Goal: Task Accomplishment & Management: Use online tool/utility

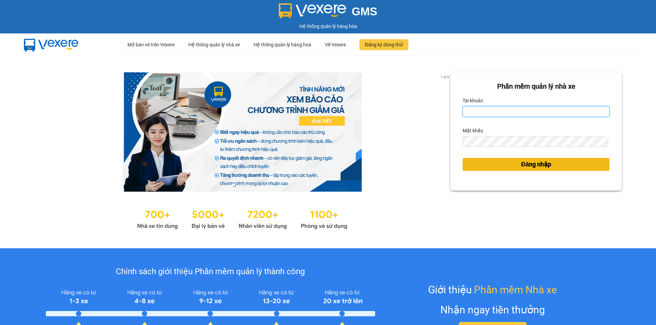
type input "nhi.taithang"
click at [536, 160] on span "Đăng nhập" at bounding box center [536, 165] width 30 height 10
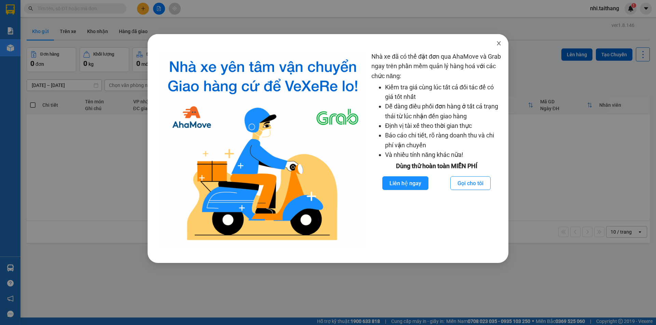
click at [501, 42] on icon "close" at bounding box center [498, 43] width 5 height 5
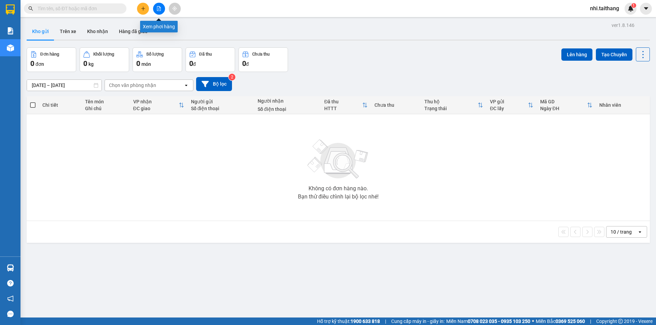
click at [160, 6] on icon "file-add" at bounding box center [158, 8] width 5 height 5
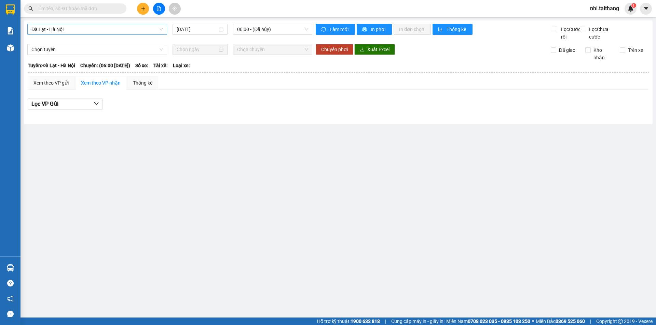
click at [137, 28] on span "Đà Lạt - Hà Nội" at bounding box center [96, 29] width 131 height 10
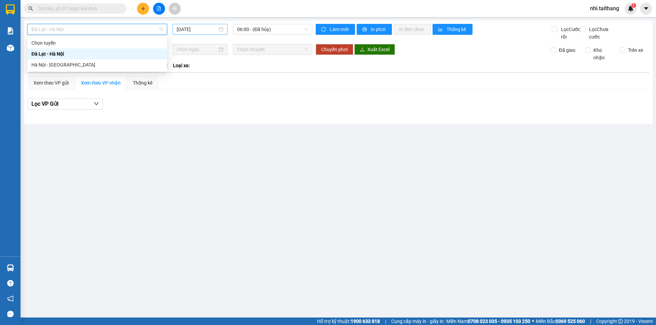
click at [193, 32] on input "[DATE]" at bounding box center [197, 30] width 41 height 8
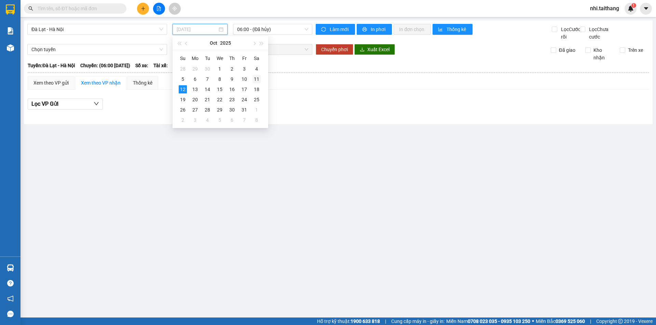
click at [257, 79] on div "11" at bounding box center [256, 79] width 8 height 8
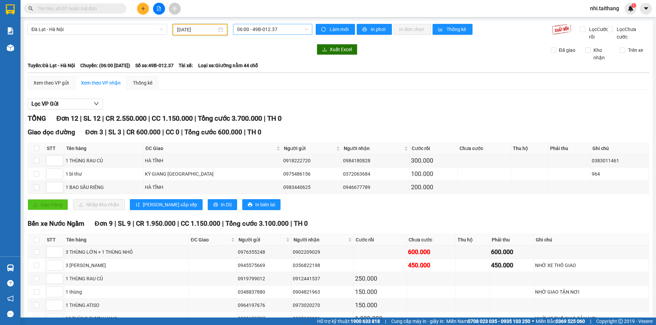
click at [276, 29] on span "06:00 - 49B-012.37" at bounding box center [272, 29] width 71 height 10
click at [206, 29] on input "[DATE]" at bounding box center [197, 30] width 40 height 8
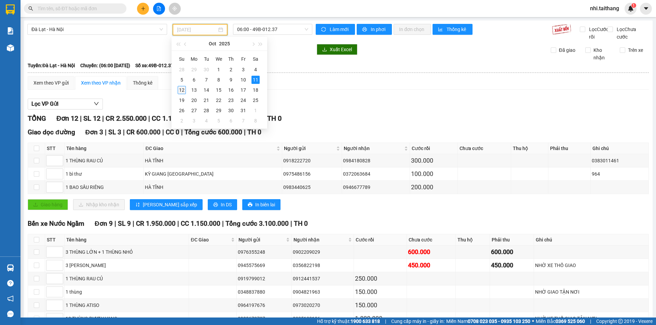
click at [181, 94] on div "12" at bounding box center [182, 90] width 8 height 8
type input "[DATE]"
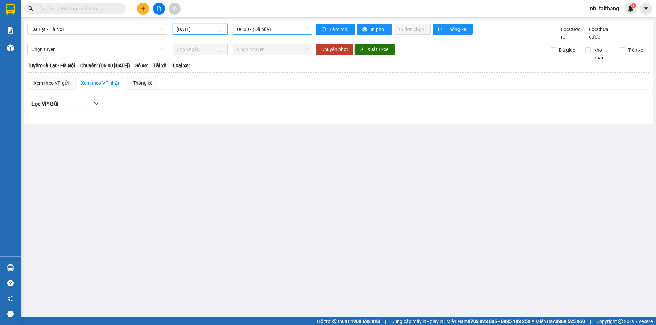
click at [257, 27] on span "06:00 - (Đã hủy)" at bounding box center [272, 29] width 71 height 10
click at [267, 62] on div "06:30 (TC) - 49B-008.87" at bounding box center [263, 65] width 53 height 8
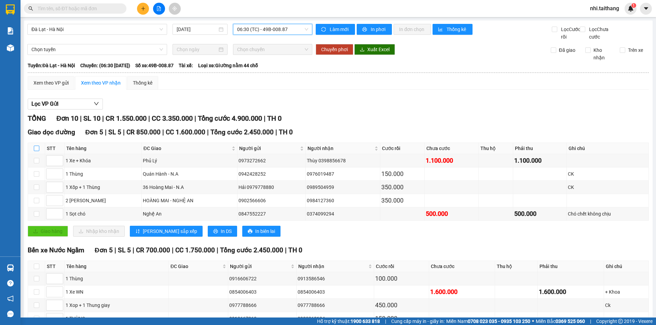
click at [38, 151] on input "checkbox" at bounding box center [36, 148] width 5 height 5
checkbox input "true"
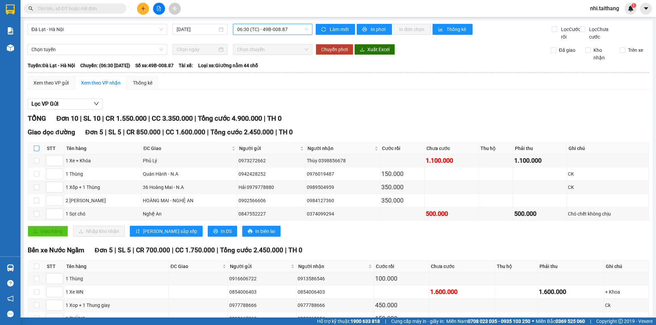
checkbox input "true"
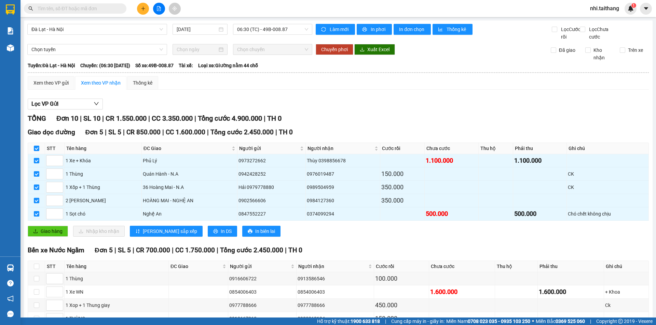
scroll to position [64, 0]
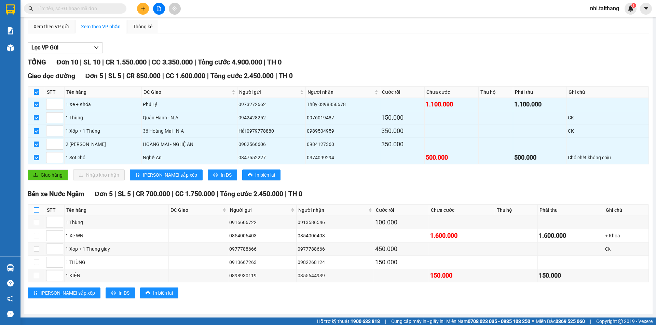
click at [37, 212] on input "checkbox" at bounding box center [36, 210] width 5 height 5
checkbox input "true"
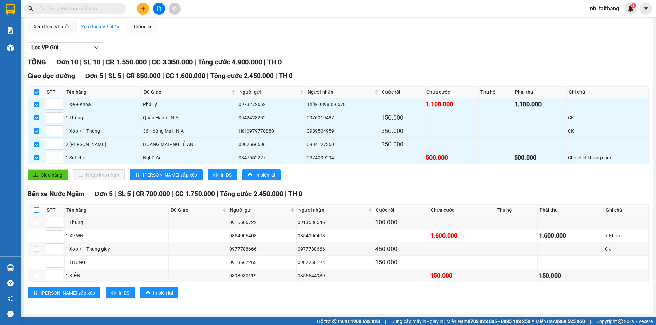
checkbox input "true"
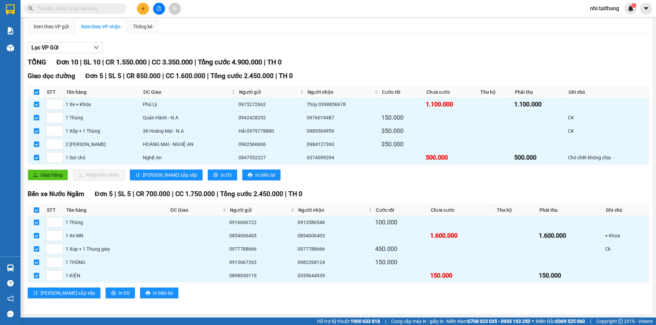
scroll to position [0, 0]
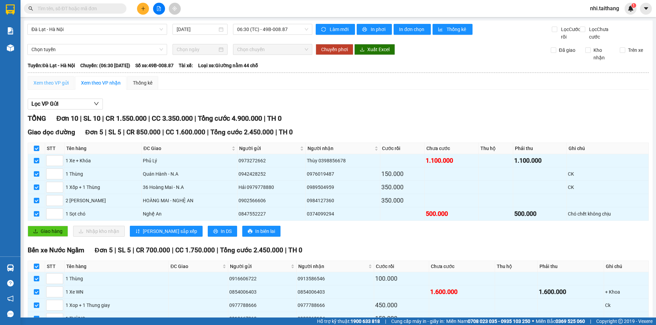
click at [52, 86] on div "Xem theo VP gửi" at bounding box center [51, 83] width 47 height 14
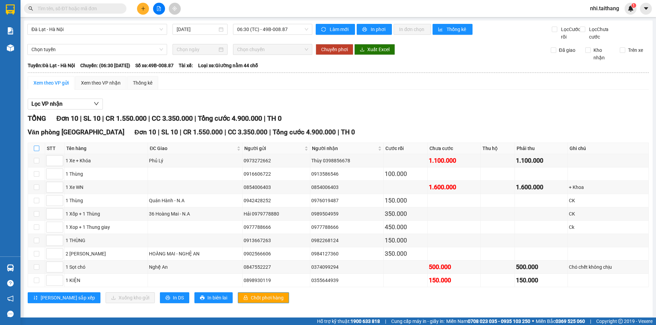
click at [38, 151] on input "checkbox" at bounding box center [36, 148] width 5 height 5
checkbox input "true"
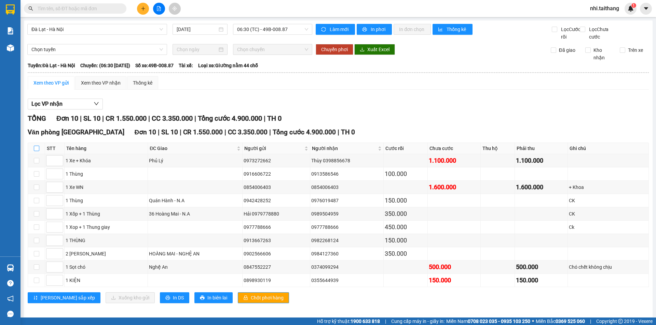
checkbox input "true"
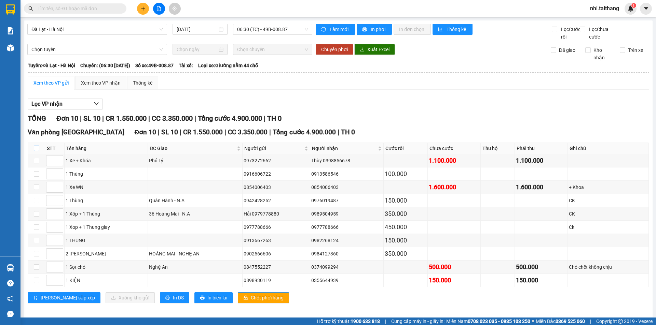
checkbox input "true"
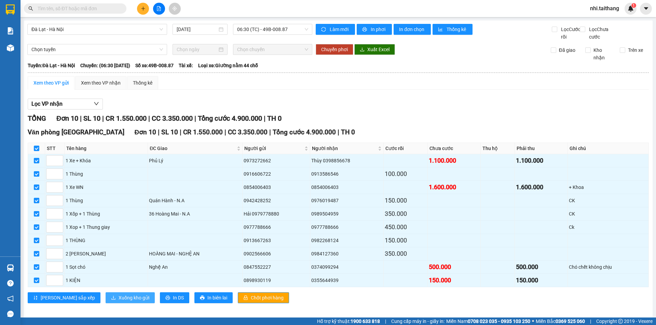
click at [118, 302] on span "Xuống kho gửi" at bounding box center [133, 298] width 31 height 8
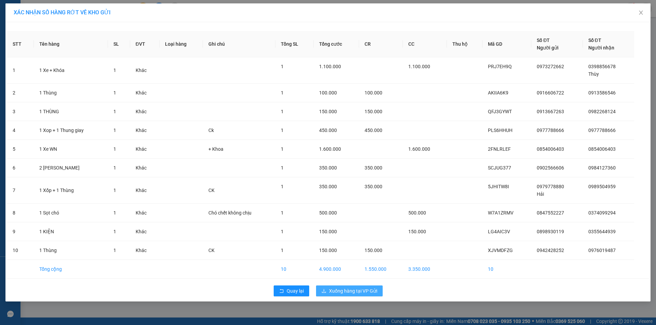
click at [361, 290] on span "Xuống hàng tại VP Gửi" at bounding box center [353, 292] width 48 height 8
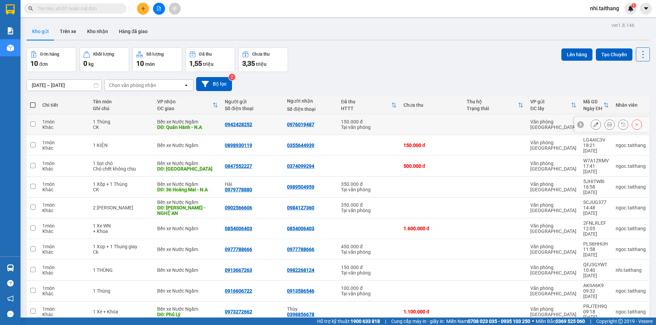
drag, startPoint x: 33, startPoint y: 123, endPoint x: 59, endPoint y: 125, distance: 25.7
click at [34, 123] on input "checkbox" at bounding box center [32, 124] width 5 height 5
checkbox input "true"
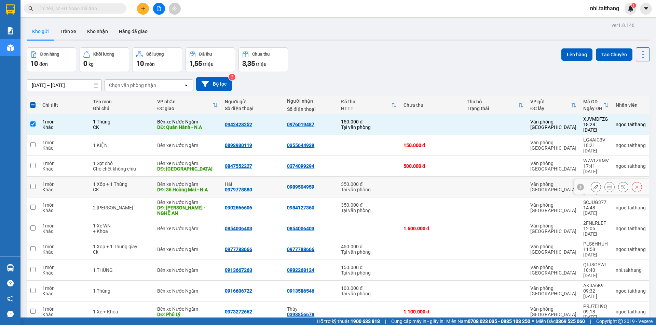
click at [33, 184] on input "checkbox" at bounding box center [32, 186] width 5 height 5
checkbox input "true"
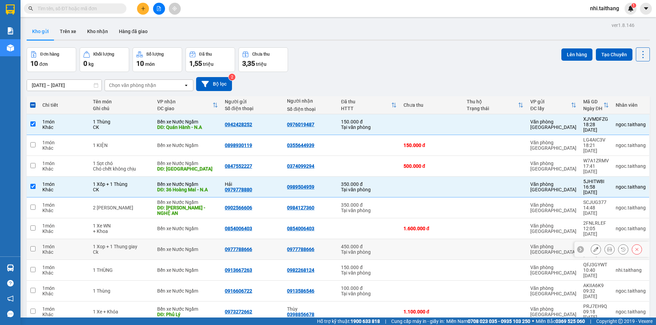
click at [33, 247] on input "checkbox" at bounding box center [32, 249] width 5 height 5
checkbox input "true"
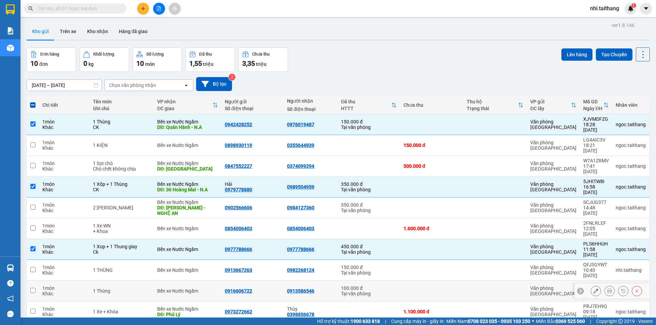
click at [27, 281] on td at bounding box center [33, 291] width 12 height 21
checkbox input "true"
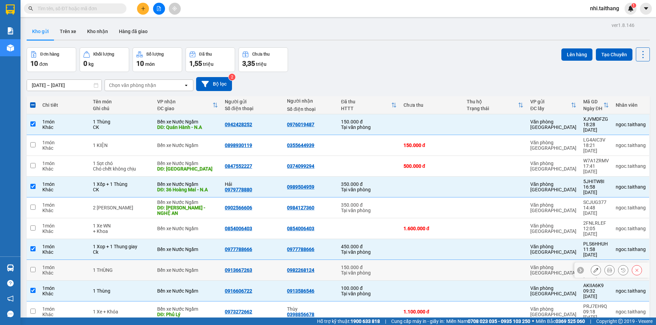
click at [30, 267] on input "checkbox" at bounding box center [32, 269] width 5 height 5
checkbox input "true"
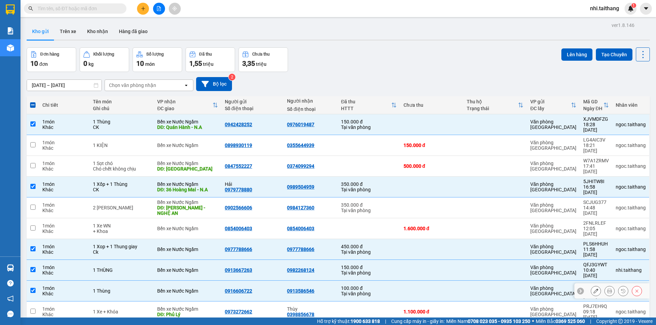
click at [34, 288] on input "checkbox" at bounding box center [32, 290] width 5 height 5
checkbox input "false"
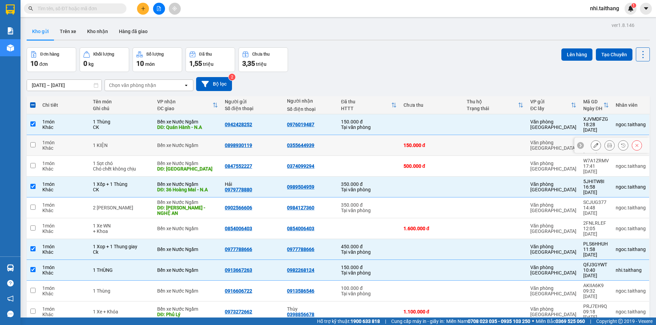
click at [36, 136] on td at bounding box center [33, 145] width 12 height 21
checkbox input "true"
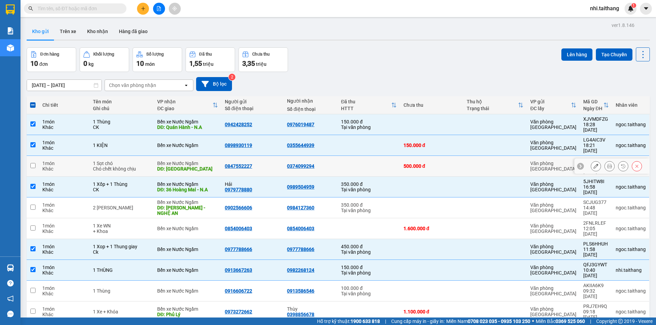
drag, startPoint x: 33, startPoint y: 152, endPoint x: 36, endPoint y: 158, distance: 6.5
click at [34, 163] on input "checkbox" at bounding box center [32, 165] width 5 height 5
checkbox input "true"
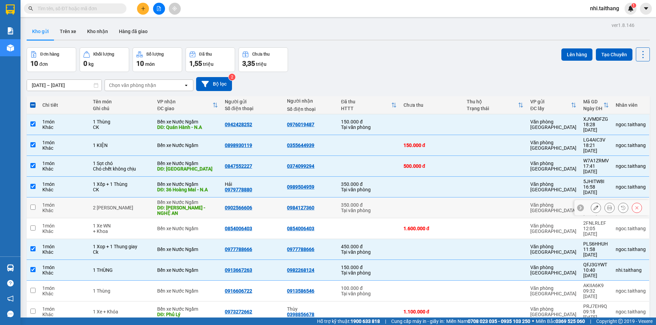
click at [33, 205] on input "checkbox" at bounding box center [32, 207] width 5 height 5
checkbox input "true"
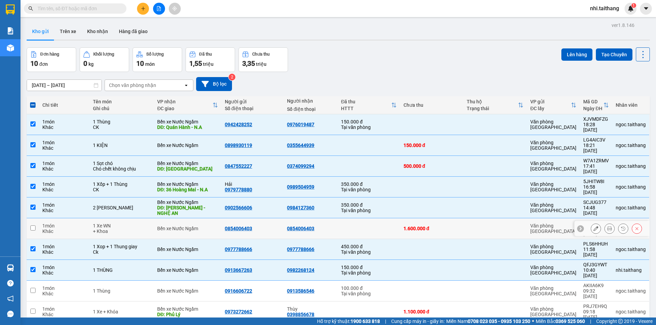
drag, startPoint x: 36, startPoint y: 205, endPoint x: 31, endPoint y: 217, distance: 12.7
click at [36, 219] on td at bounding box center [33, 229] width 12 height 21
checkbox input "true"
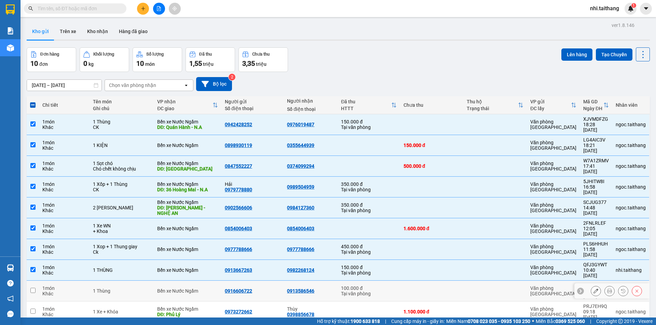
click at [34, 288] on input "checkbox" at bounding box center [32, 290] width 5 height 5
checkbox input "true"
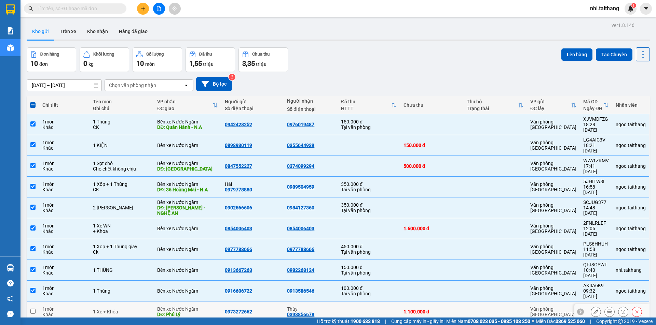
click at [31, 309] on input "checkbox" at bounding box center [32, 311] width 5 height 5
checkbox input "true"
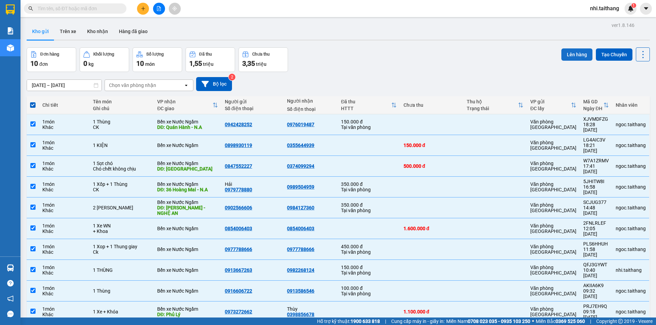
click at [581, 53] on button "Lên hàng" at bounding box center [576, 54] width 31 height 12
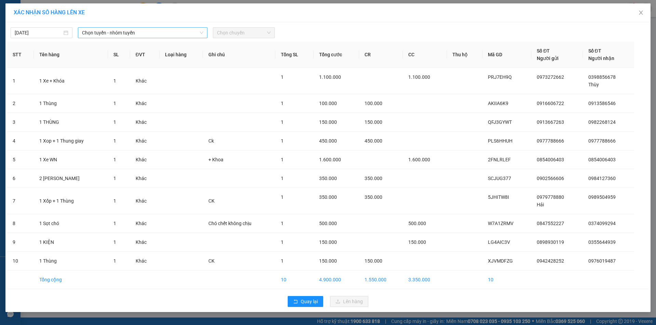
click at [134, 33] on span "Chọn tuyến - nhóm tuyến" at bounding box center [142, 33] width 121 height 10
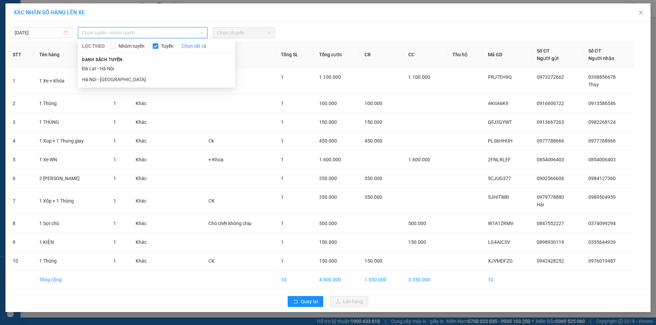
click at [140, 62] on div "Danh sách tuyến [GEOGRAPHIC_DATA] - Hà Nội Hà Nội - [GEOGRAPHIC_DATA]" at bounding box center [156, 70] width 157 height 29
click at [142, 68] on li "Đà Lạt - Hà Nội" at bounding box center [156, 68] width 157 height 11
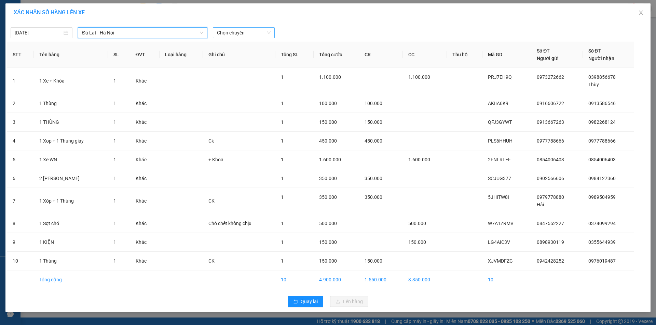
click at [268, 32] on span "Chọn chuyến" at bounding box center [244, 33] width 54 height 10
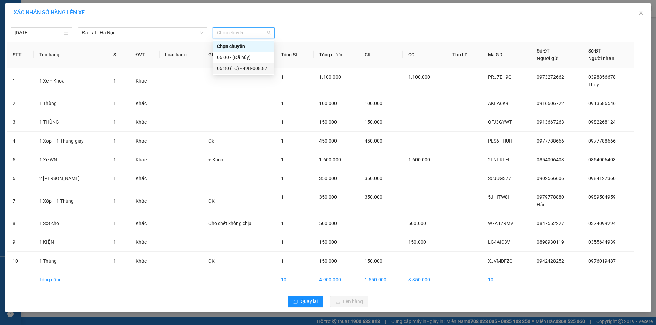
click at [255, 68] on div "06:30 (TC) - 49B-008.87" at bounding box center [243, 69] width 53 height 8
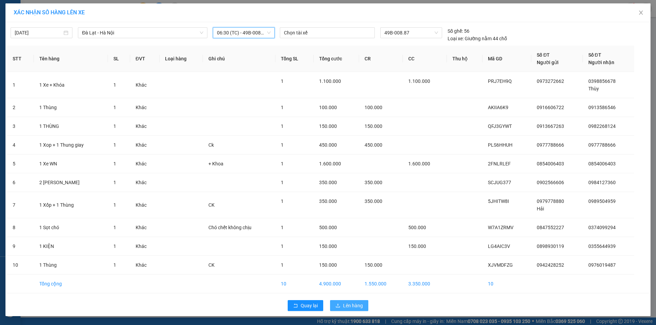
click at [354, 303] on span "Lên hàng" at bounding box center [353, 306] width 20 height 8
